Goal: Information Seeking & Learning: Understand process/instructions

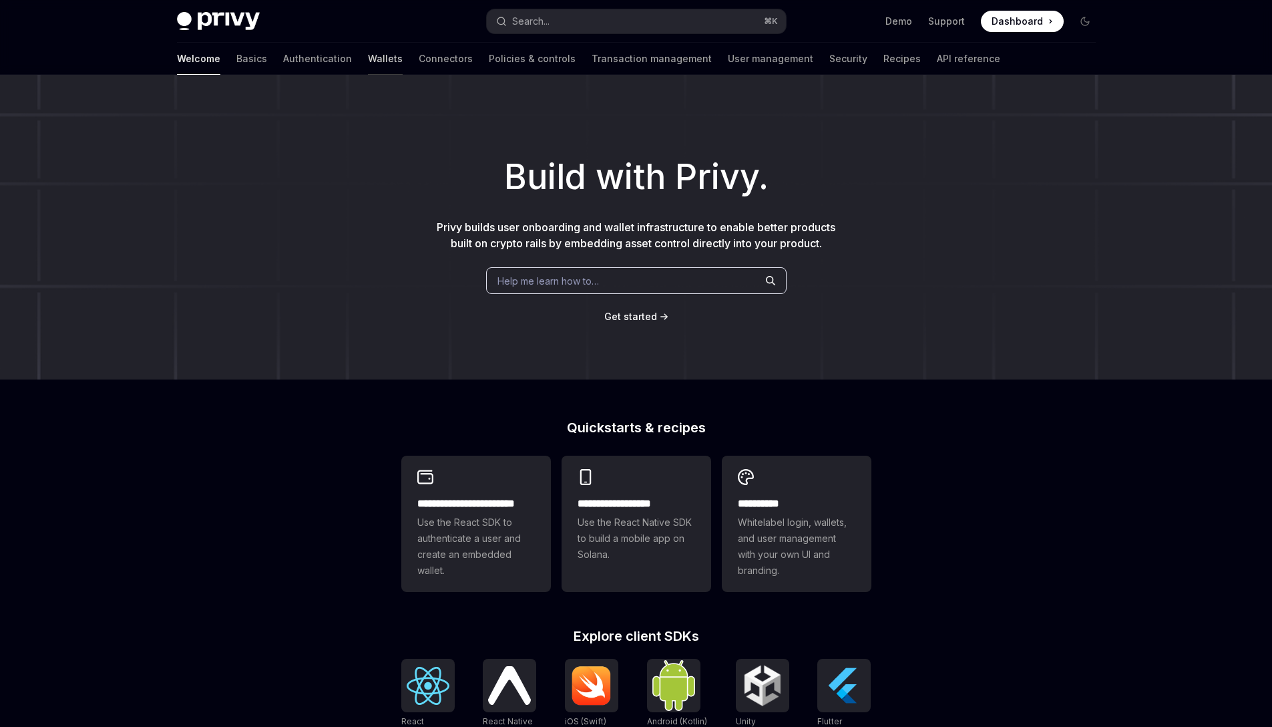
click at [368, 56] on link "Wallets" at bounding box center [385, 59] width 35 height 32
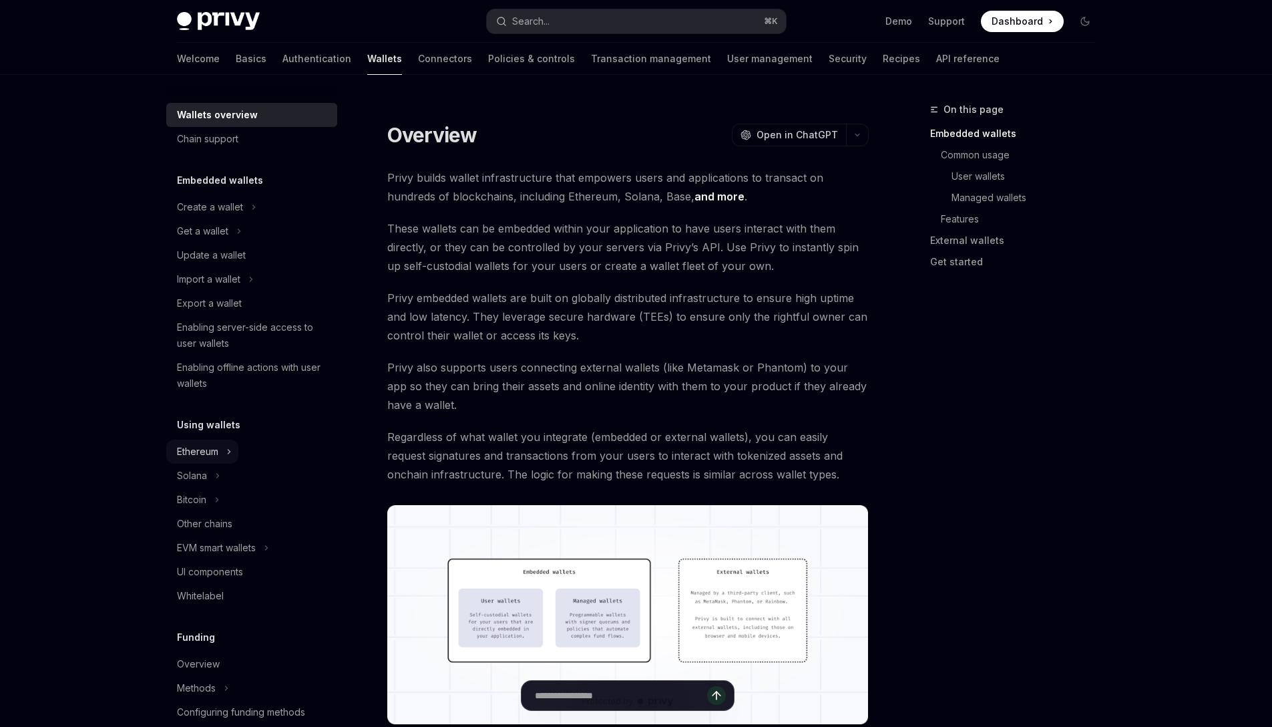
click at [218, 454] on button "Ethereum" at bounding box center [202, 451] width 72 height 24
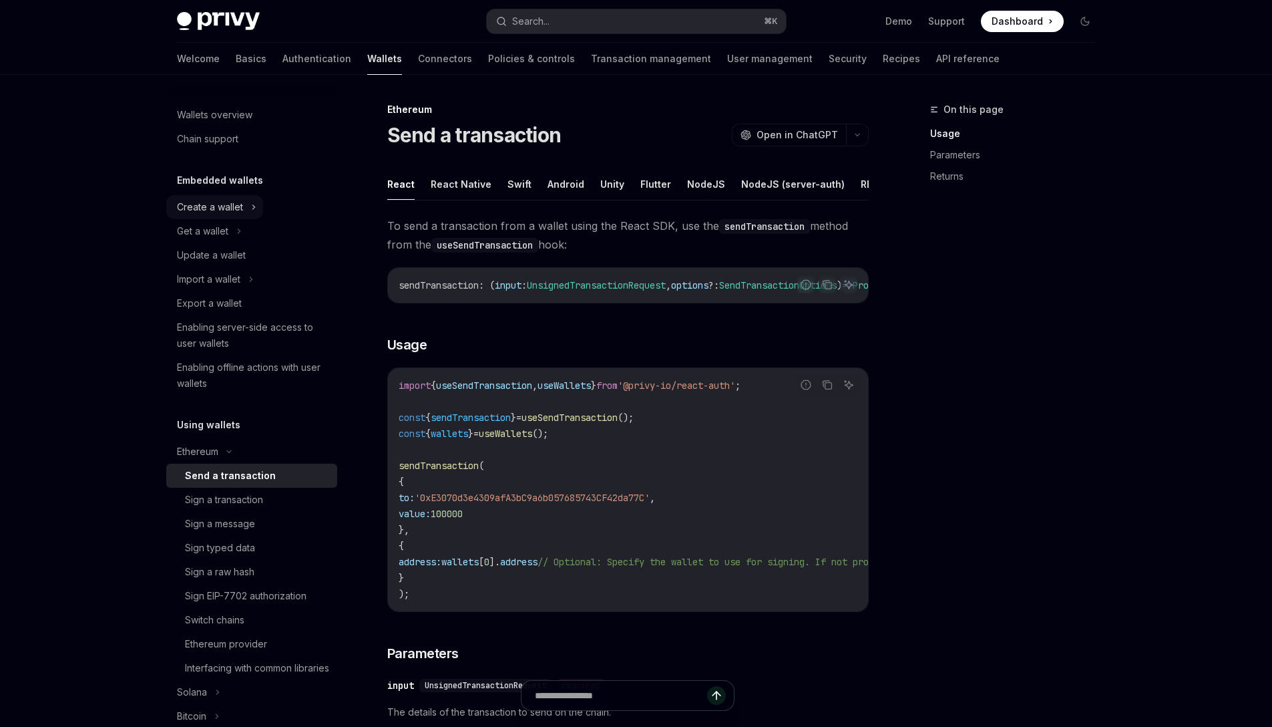
click at [249, 212] on button "Create a wallet" at bounding box center [214, 207] width 97 height 24
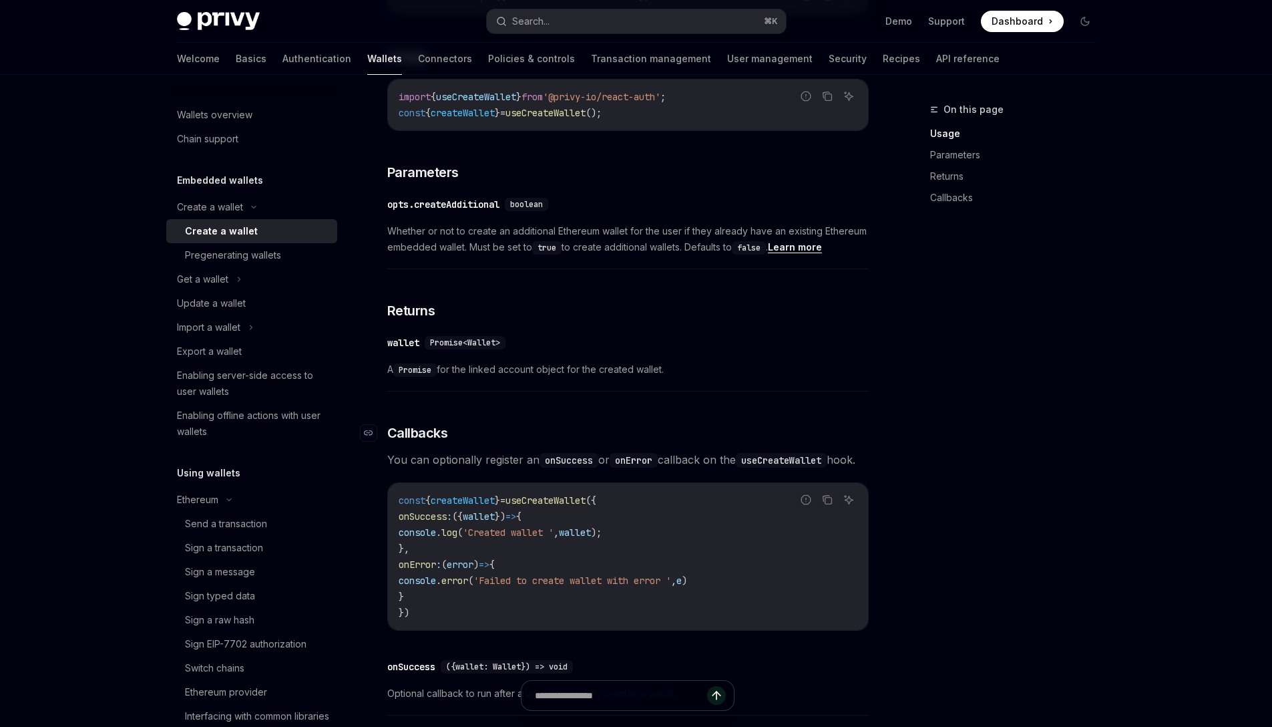
scroll to position [646, 0]
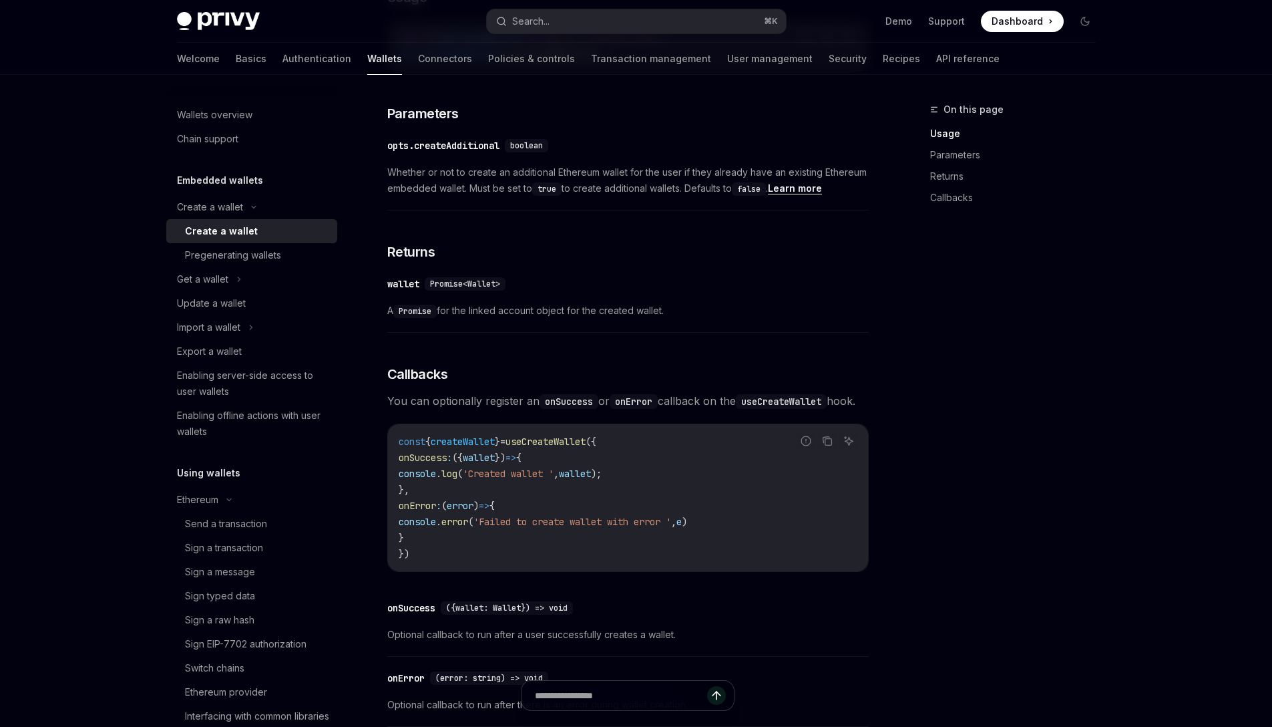
drag, startPoint x: 383, startPoint y: 108, endPoint x: 720, endPoint y: 460, distance: 487.0
click at [675, 483] on div "Create a wallet Create a wallet OpenAI Open in ChatGPT OpenAI Open in ChatGPT P…" at bounding box center [502, 202] width 737 height 1494
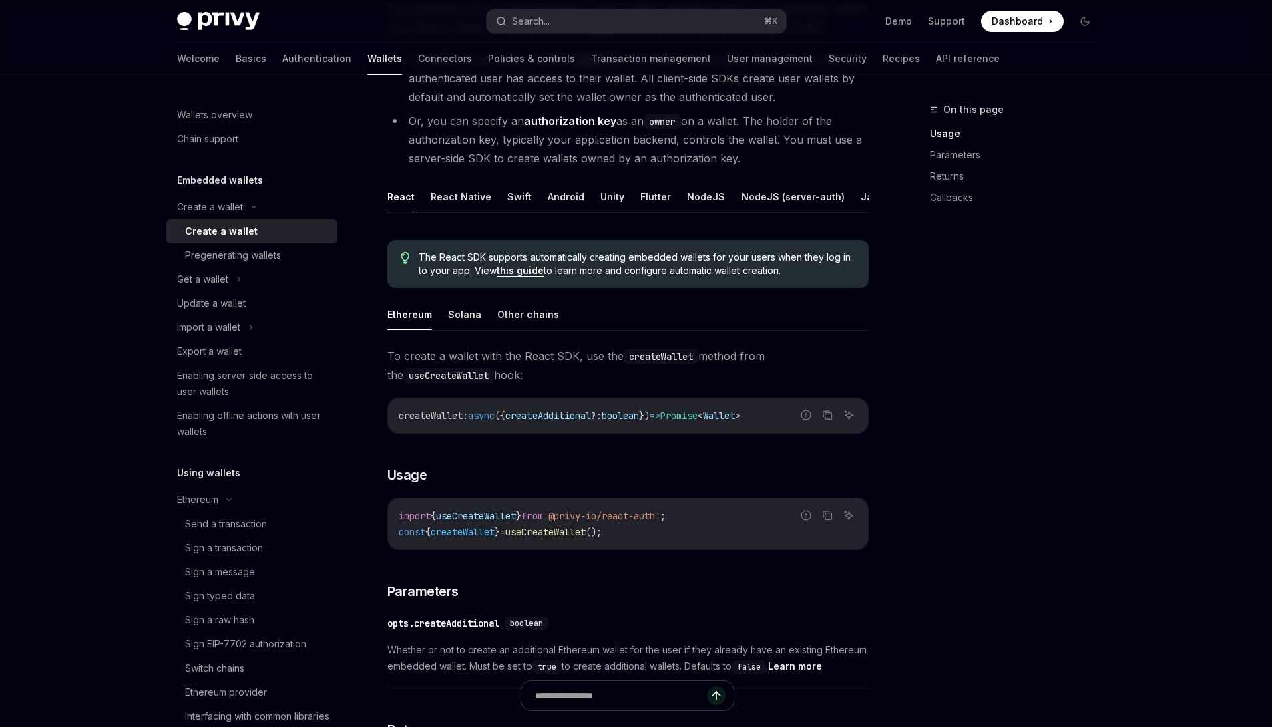
scroll to position [0, 0]
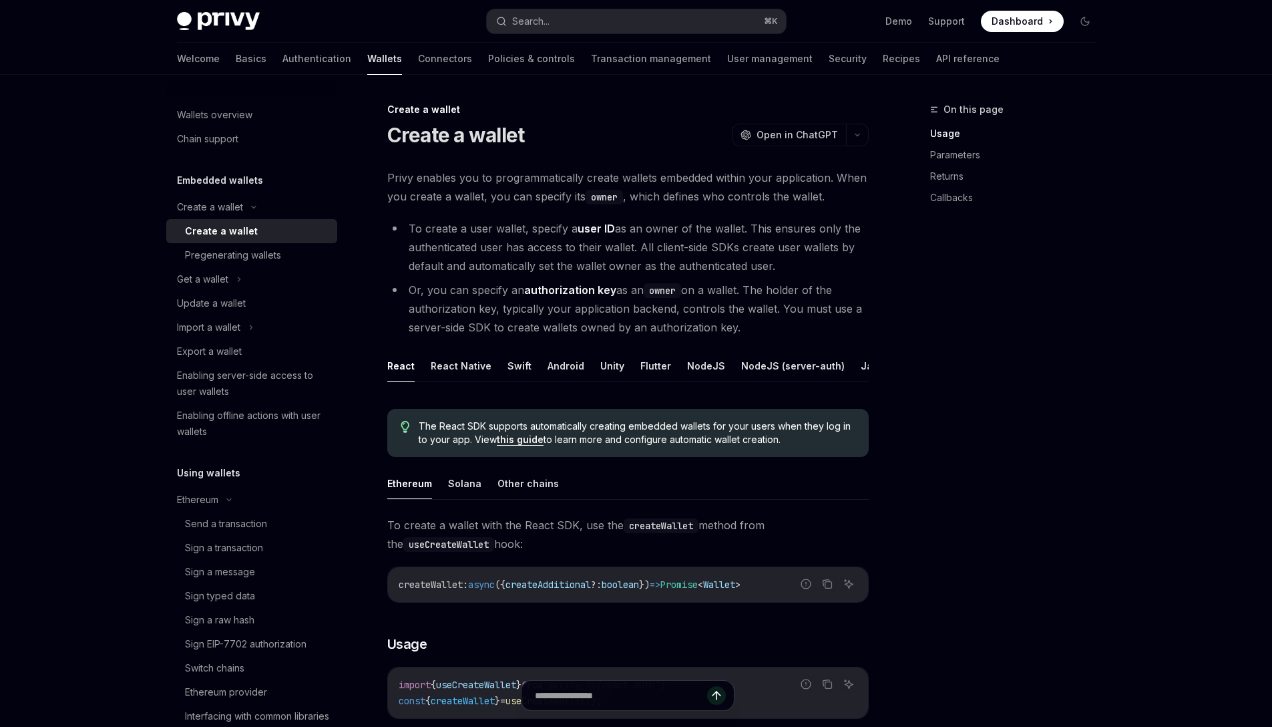
click at [783, 134] on span "Open in ChatGPT" at bounding box center [797, 134] width 81 height 13
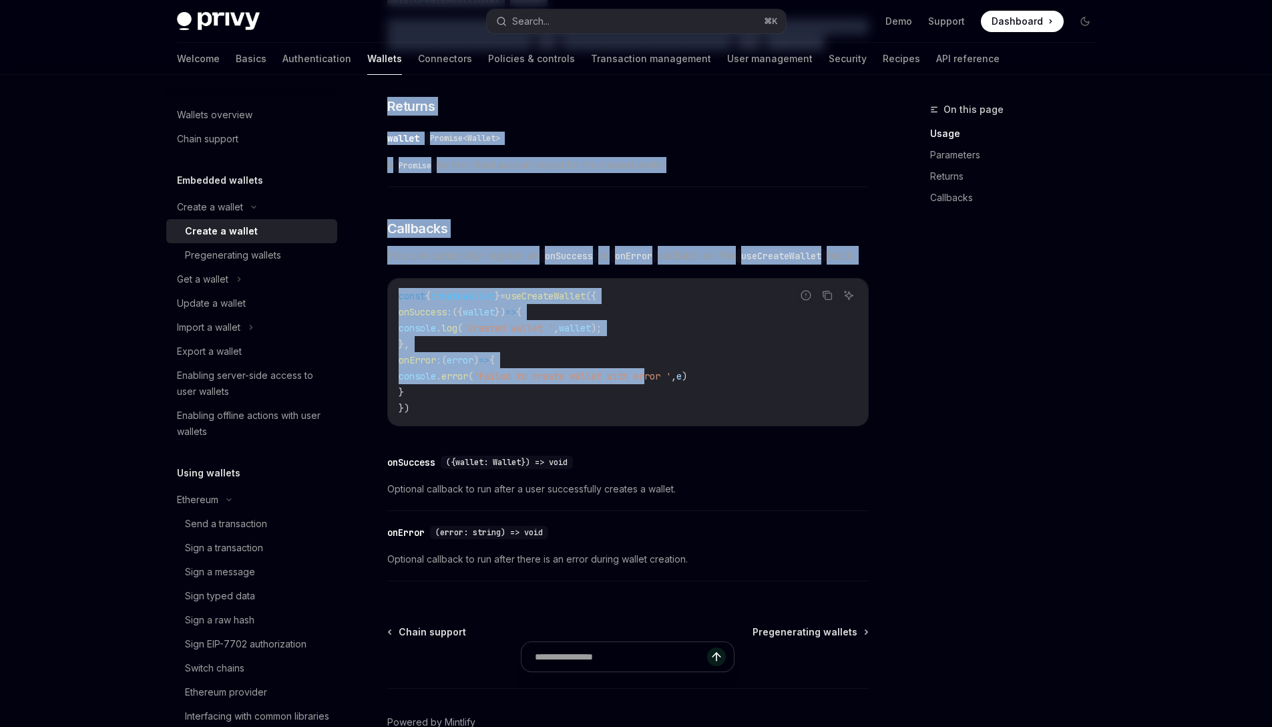
scroll to position [898, 0]
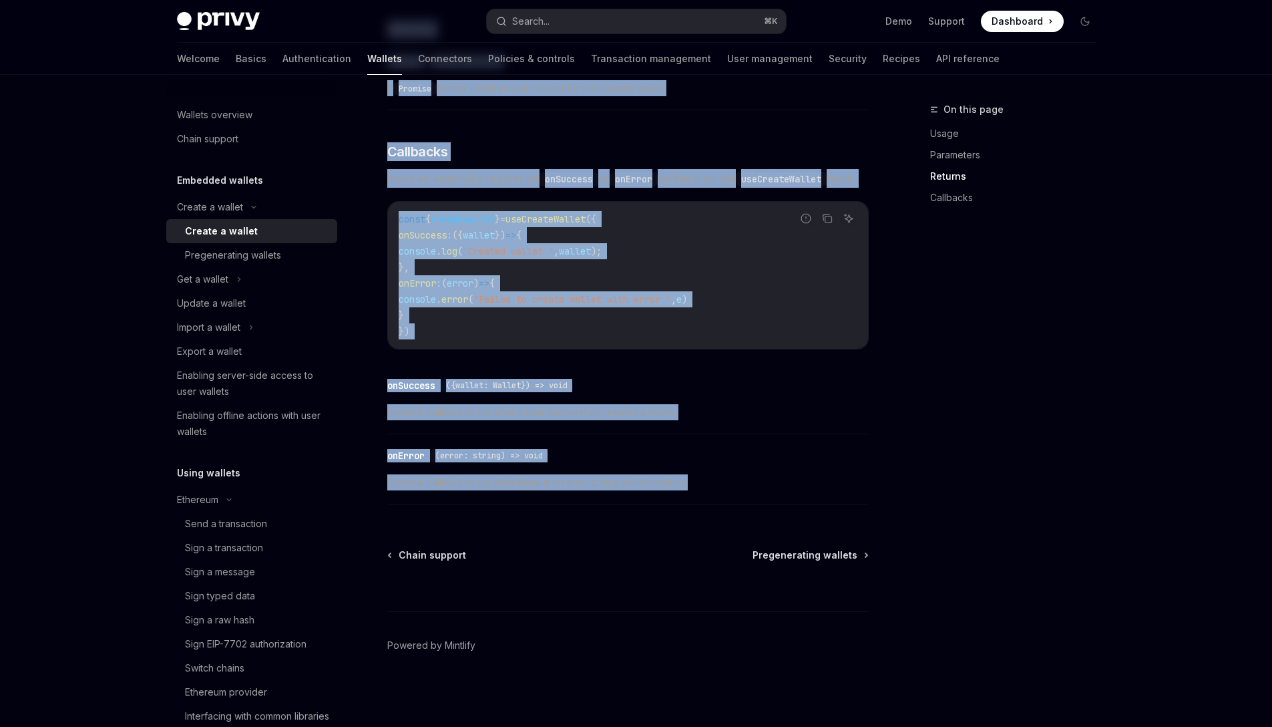
drag, startPoint x: 387, startPoint y: 110, endPoint x: 733, endPoint y: 487, distance: 511.5
copy div "Create a wallet Create a wallet OpenAI Open in ChatGPT OpenAI Open in ChatGPT P…"
click at [787, 559] on span "Pregenerating wallets" at bounding box center [805, 554] width 105 height 13
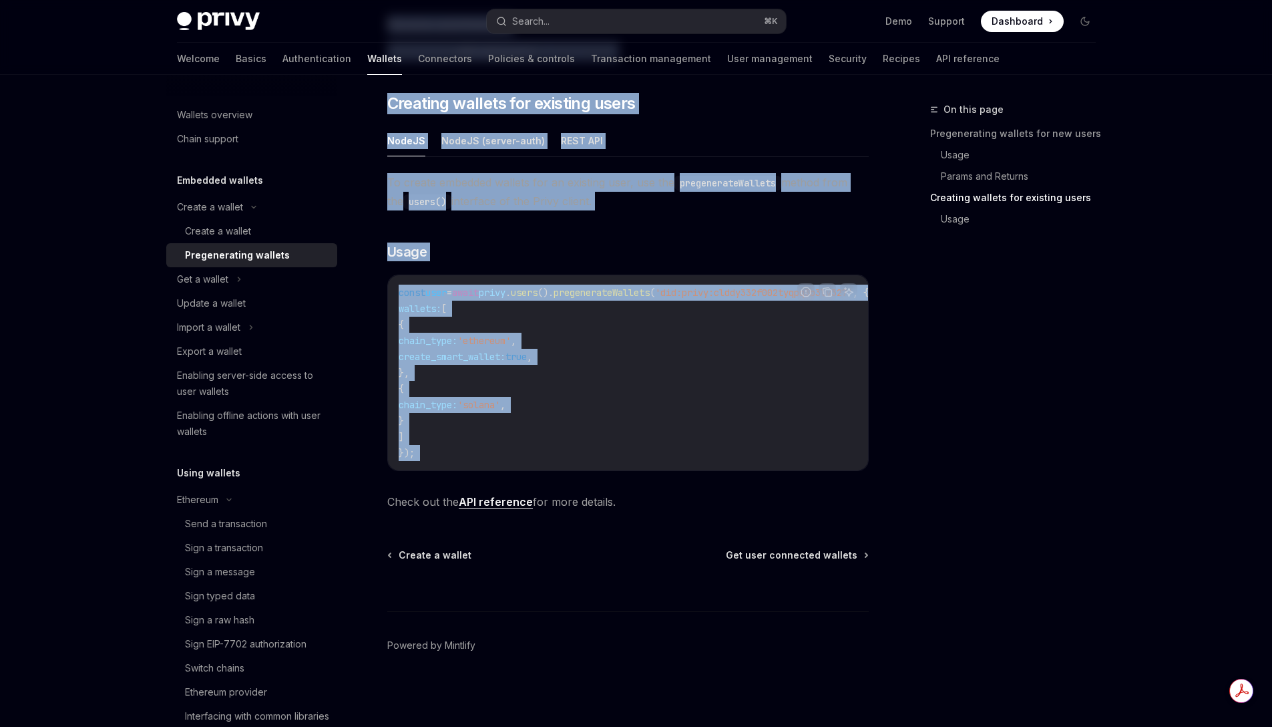
drag, startPoint x: 388, startPoint y: 111, endPoint x: 721, endPoint y: 505, distance: 515.6
click at [721, 505] on div "Create a wallet Pregenerating wallets OpenAI Open in ChatGPT OpenAI Open in Cha…" at bounding box center [502, 76] width 737 height 1302
copy div "Loremi d sitame Consecteturad elitsed DoeiUS Temp in UtlaBOR EtdoLO Magn al Eni…"
click at [794, 558] on span "Get user connected wallets" at bounding box center [792, 554] width 132 height 13
type textarea "*"
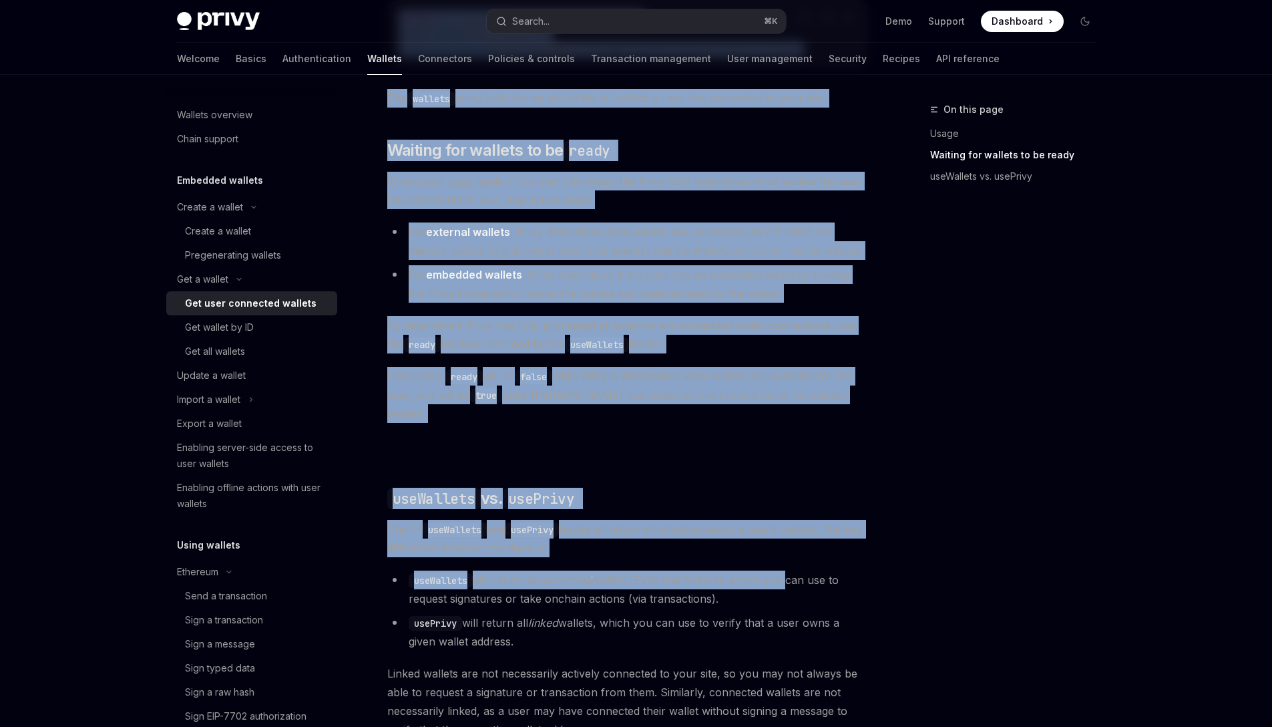
scroll to position [1058, 0]
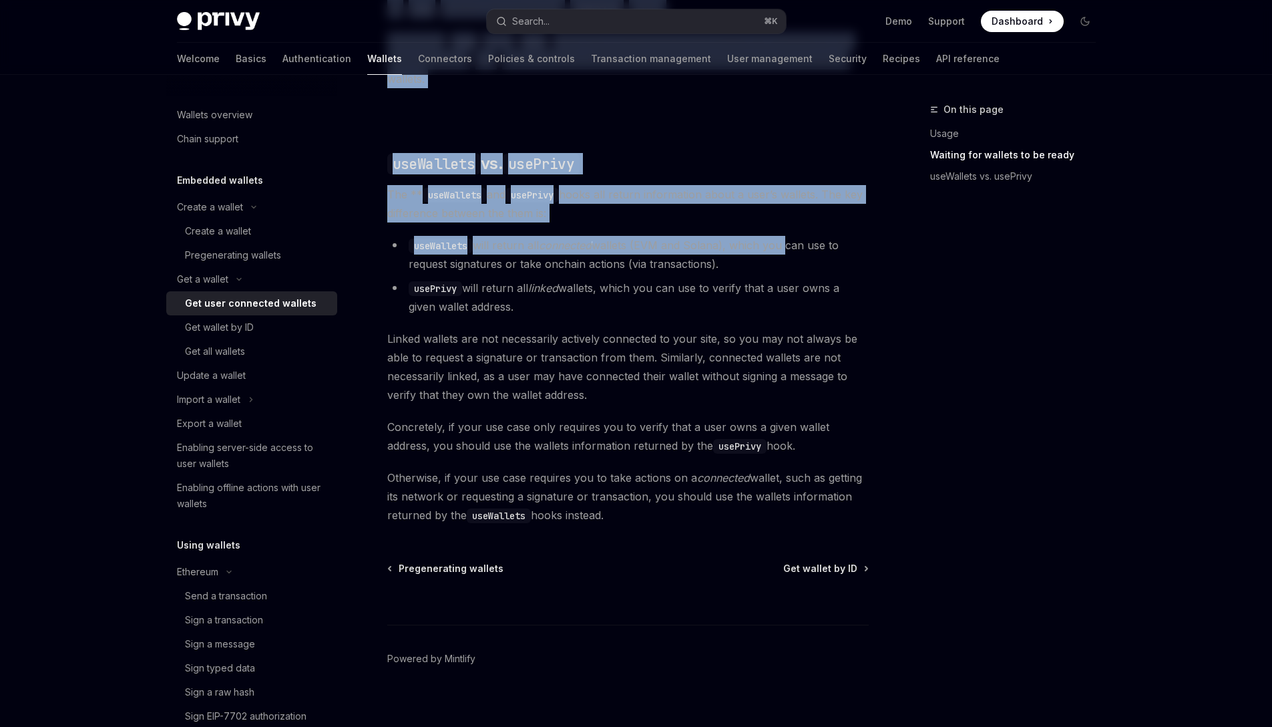
drag, startPoint x: 388, startPoint y: 107, endPoint x: 809, endPoint y: 508, distance: 581.0
copy div "Lor i dolors Ame cons adipiscin elitsed DoeiUS Temp in UtlaBOR EtdoLO Magn al E…"
